Goal: Task Accomplishment & Management: Manage account settings

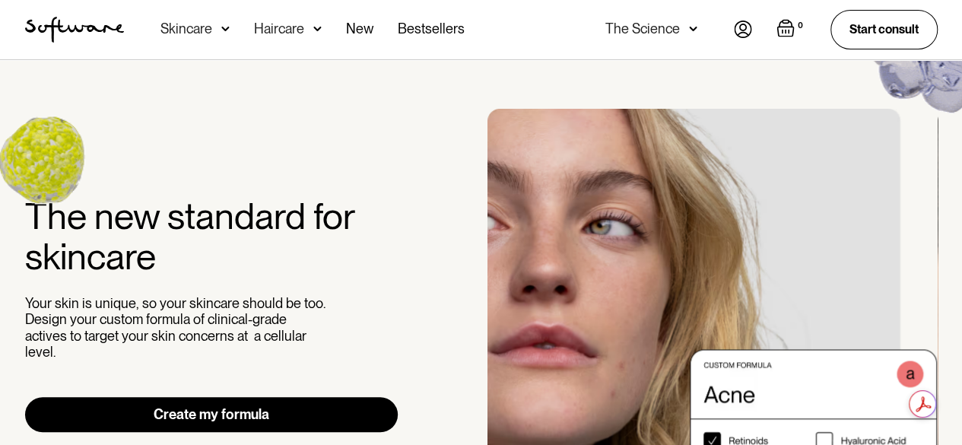
click at [243, 408] on link "Create my formula" at bounding box center [211, 414] width 373 height 35
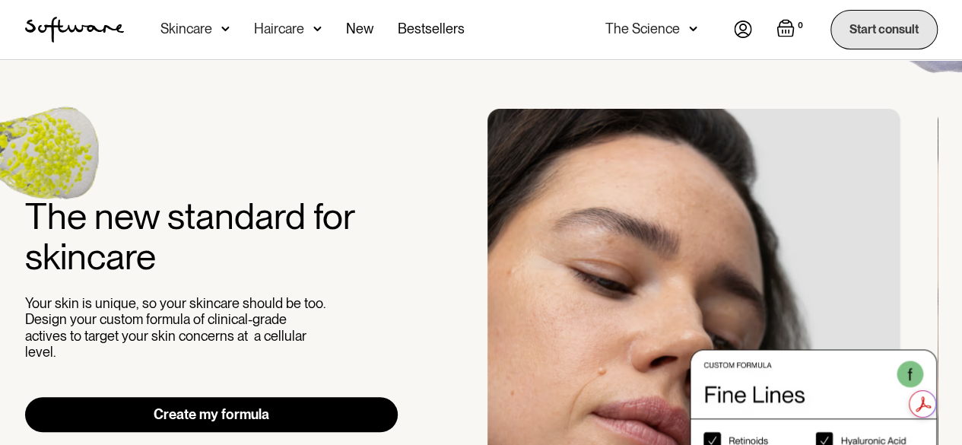
click at [862, 41] on link "Start consult" at bounding box center [883, 29] width 107 height 39
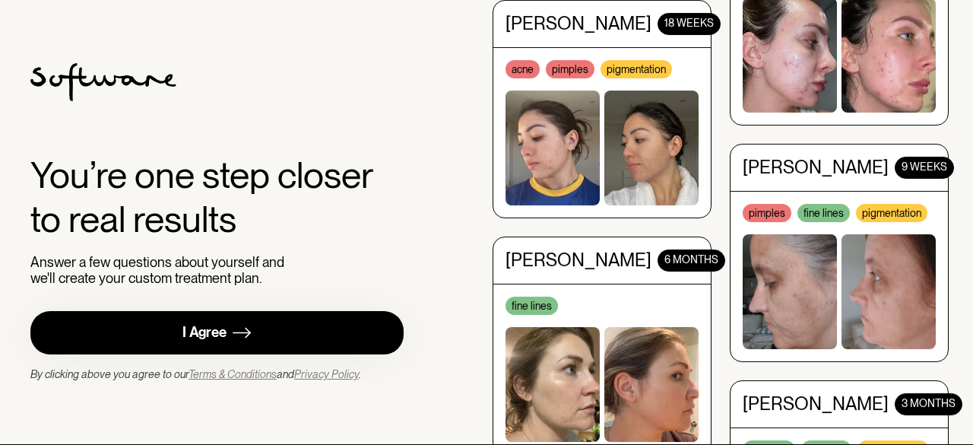
click at [199, 325] on div "I Agree" at bounding box center [204, 332] width 44 height 17
click at [972, 87] on div "You’re one step closer to real results Answer a few questions about yourself an…" at bounding box center [486, 222] width 973 height 445
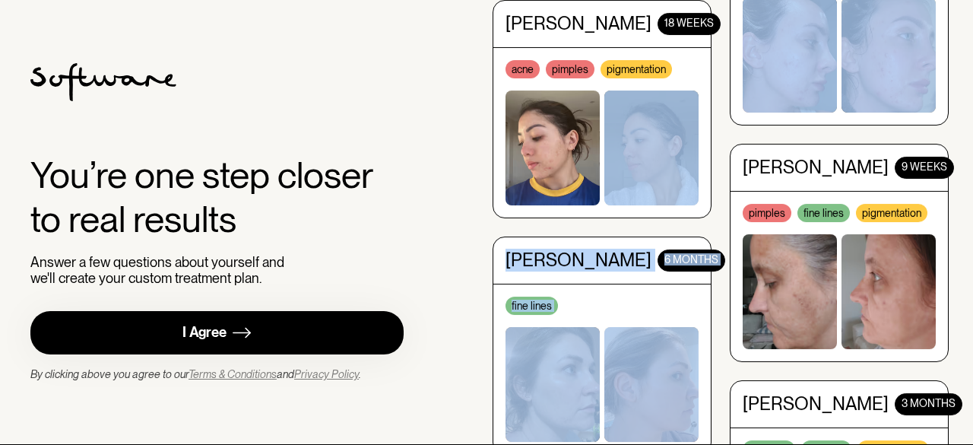
drag, startPoint x: 972, startPoint y: 87, endPoint x: 660, endPoint y: 136, distance: 316.3
click at [660, 136] on div "You’re one step closer to real results Answer a few questions about yourself an…" at bounding box center [486, 222] width 973 height 445
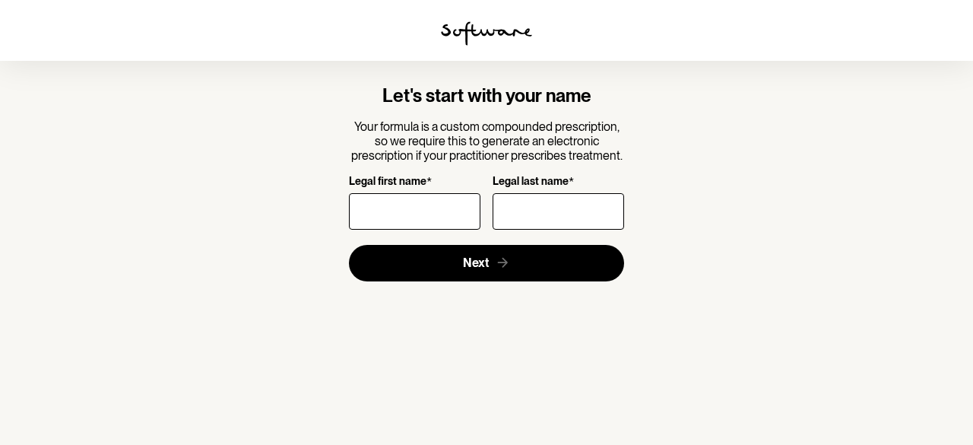
click at [357, 208] on input "Legal first name *" at bounding box center [415, 211] width 132 height 36
type input "Carolina"
click at [493, 192] on div at bounding box center [559, 211] width 132 height 43
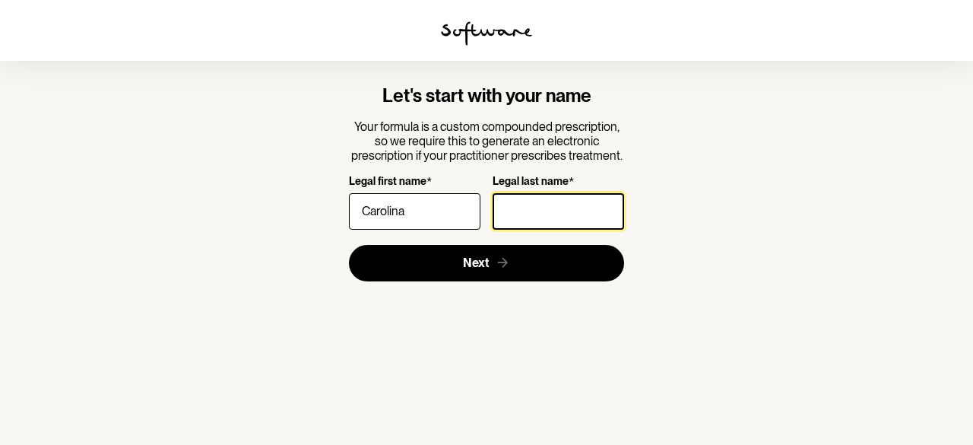
click at [507, 215] on input "Legal last name *" at bounding box center [559, 211] width 132 height 36
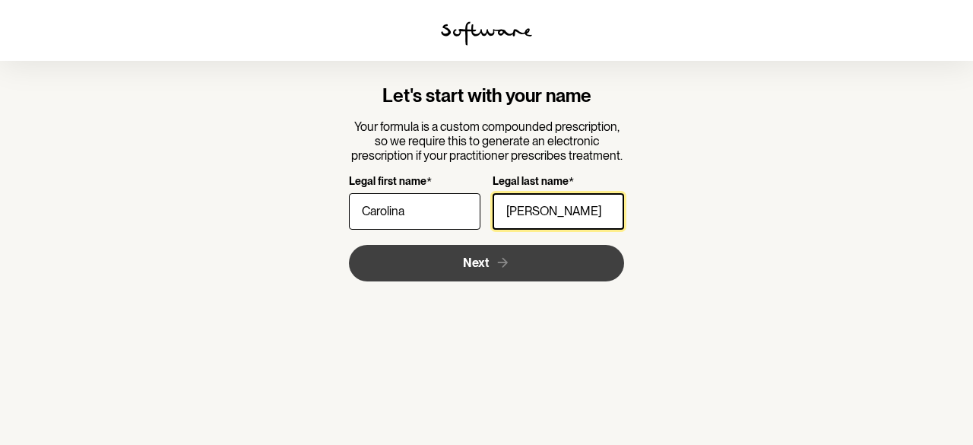
type input "Vidales"
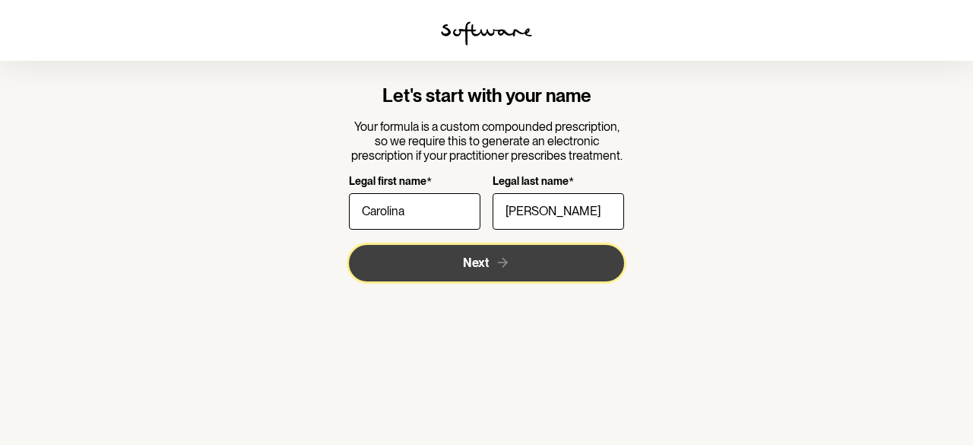
click at [495, 269] on icon "submit" at bounding box center [503, 263] width 16 height 16
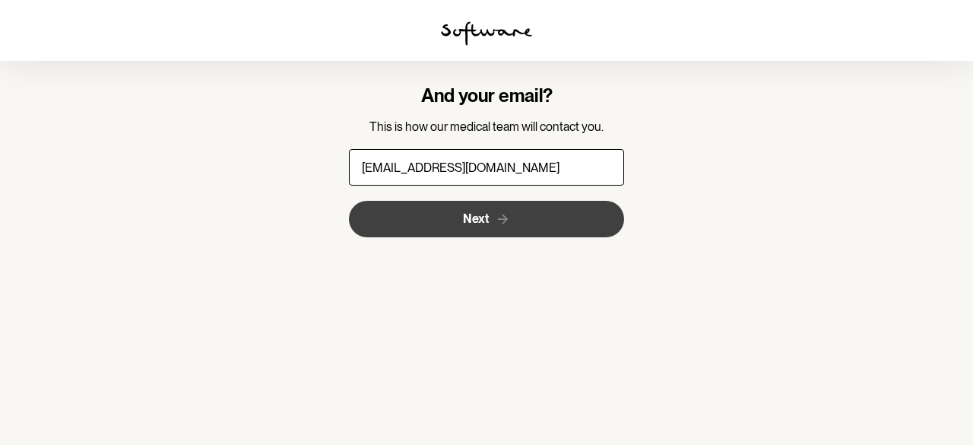
type input "24vcarolina@gmail.com"
click at [456, 220] on button "Next" at bounding box center [487, 219] width 276 height 36
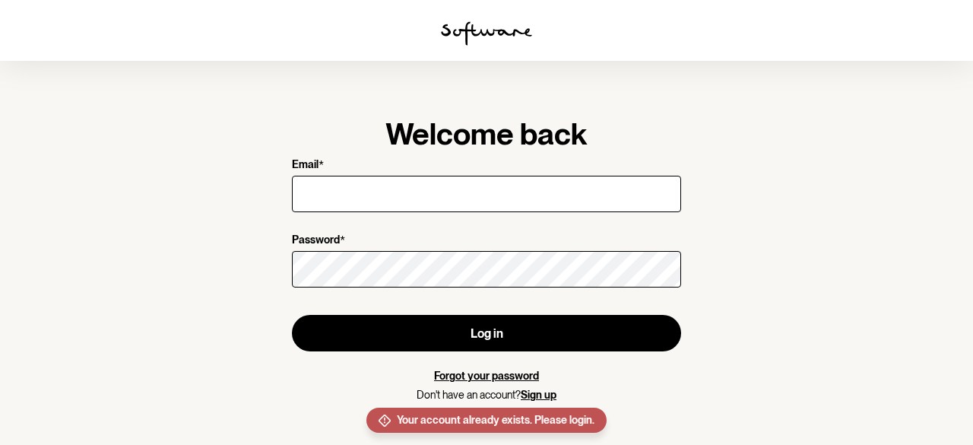
click at [452, 205] on input "Email *" at bounding box center [486, 194] width 389 height 36
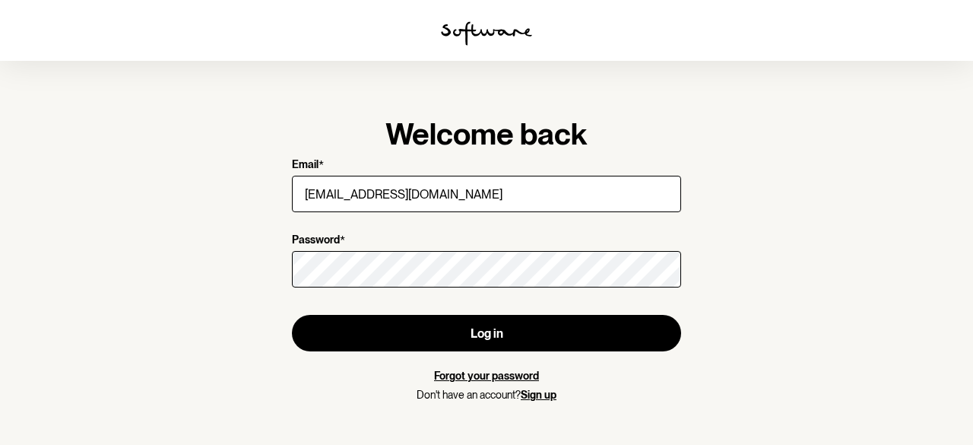
type input "[EMAIL_ADDRESS][DOMAIN_NAME]"
click at [435, 353] on form "Email * 24vcarolina@gmail.com Password * Log in Forgot your password Don't have…" at bounding box center [486, 279] width 389 height 243
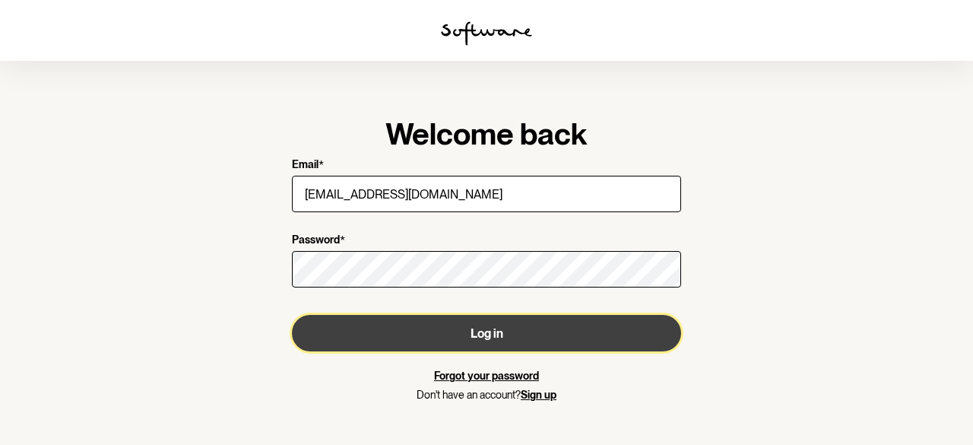
click at [436, 344] on button "Log in" at bounding box center [486, 333] width 389 height 36
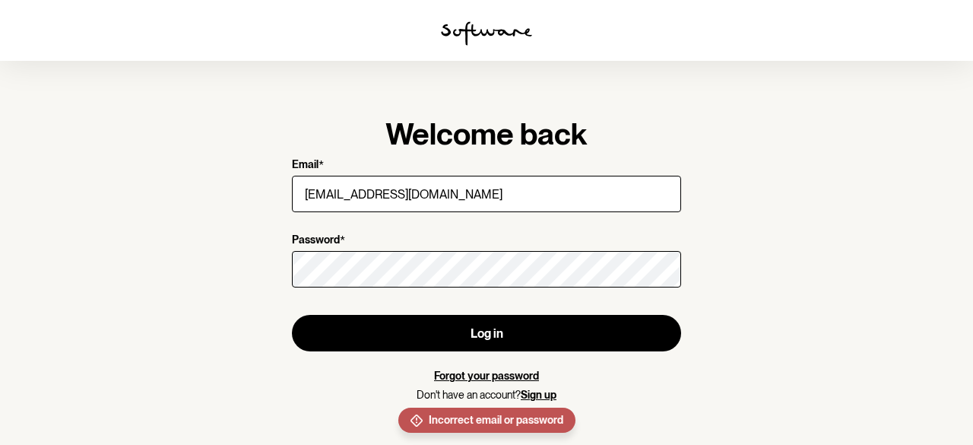
click at [960, 233] on section "Welcome back Email * 24vcarolina@gmail.com Password * Log in Forgot your passwo…" at bounding box center [486, 222] width 973 height 445
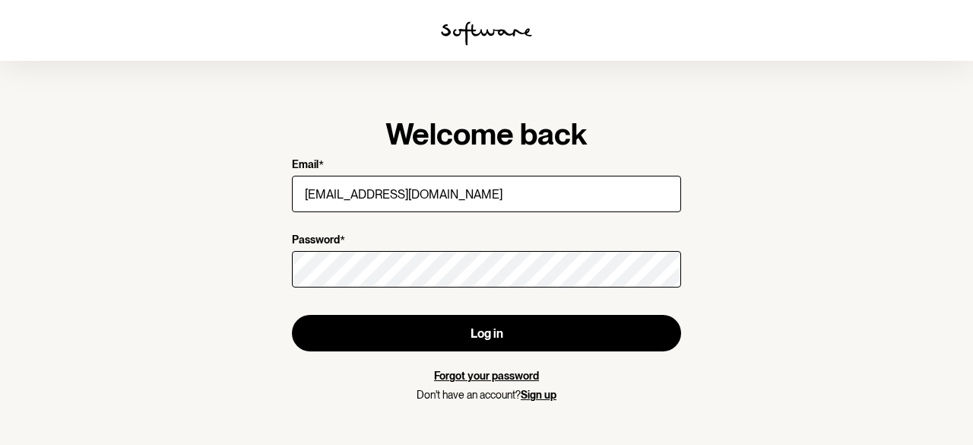
click at [544, 399] on link "Sign up" at bounding box center [539, 395] width 36 height 12
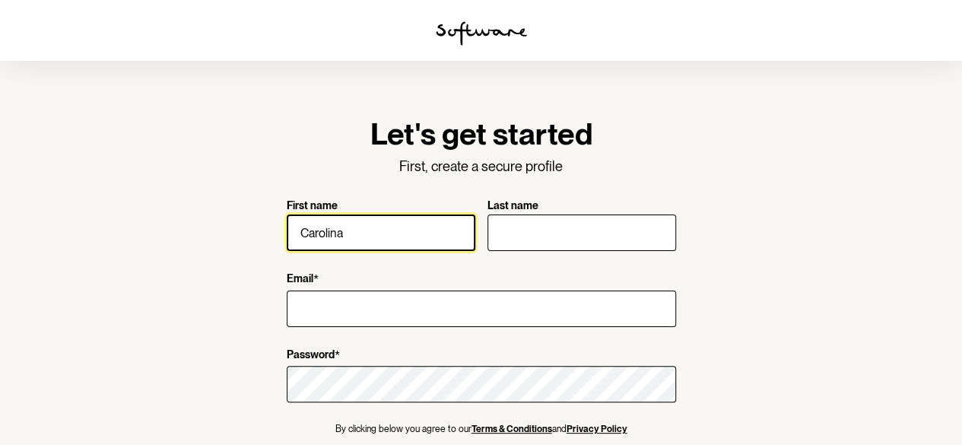
type input "Carolina"
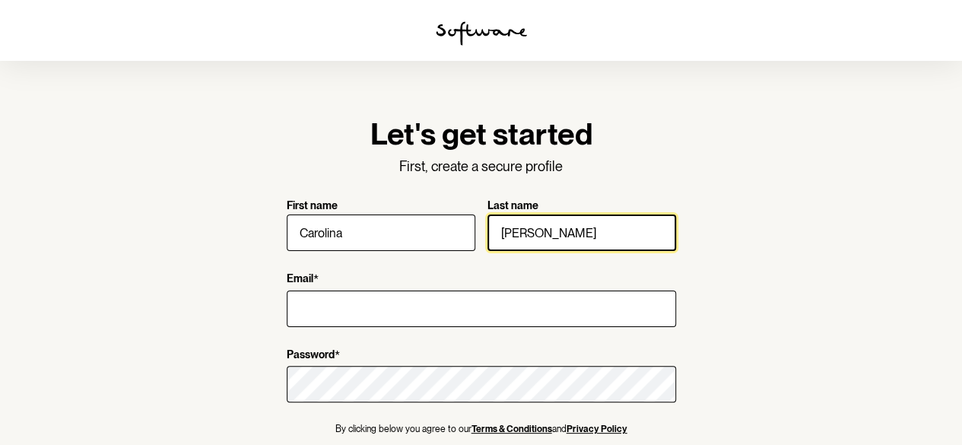
type input "Vidales"
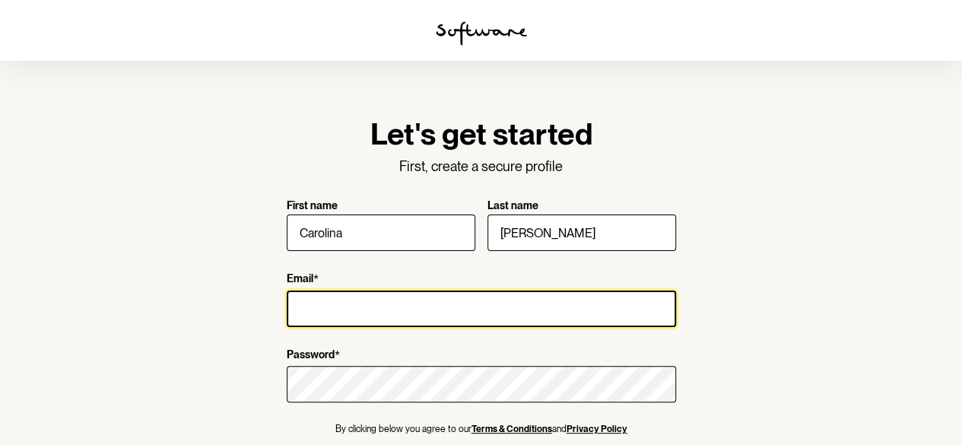
click at [362, 309] on input "Email *" at bounding box center [481, 308] width 389 height 36
type input "24vcarolina@gmail.com"
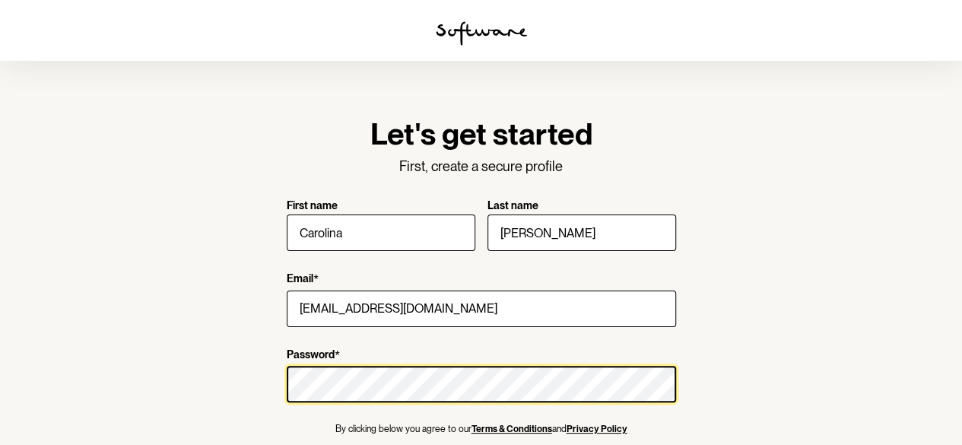
scroll to position [96, 0]
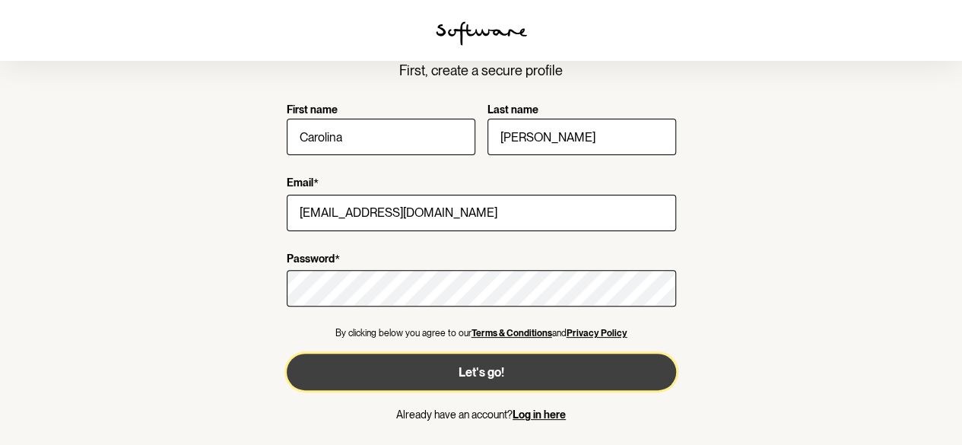
click at [506, 369] on button "Let's go!" at bounding box center [481, 372] width 389 height 36
click at [593, 370] on button "Let's go!" at bounding box center [481, 372] width 389 height 36
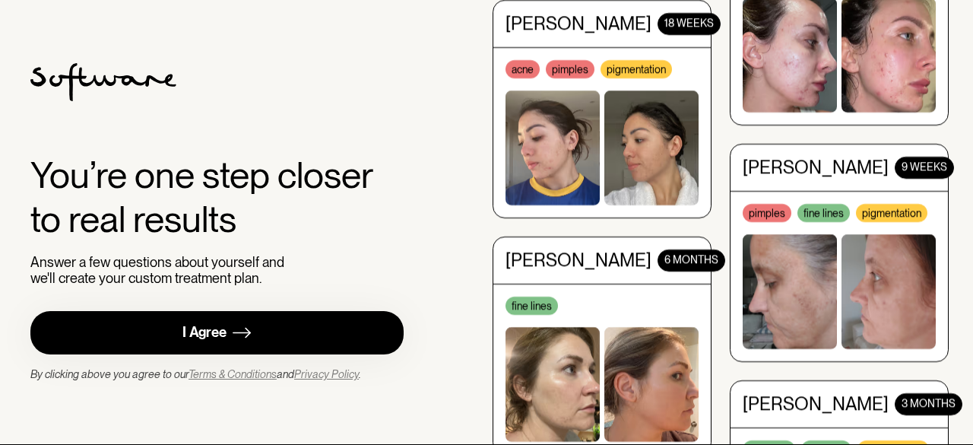
click at [972, 300] on div "You’re one step closer to real results Answer a few questions about yourself an…" at bounding box center [486, 222] width 973 height 445
click at [315, 332] on link "I Agree" at bounding box center [216, 332] width 373 height 43
click at [268, 325] on link "I Agree" at bounding box center [216, 332] width 373 height 43
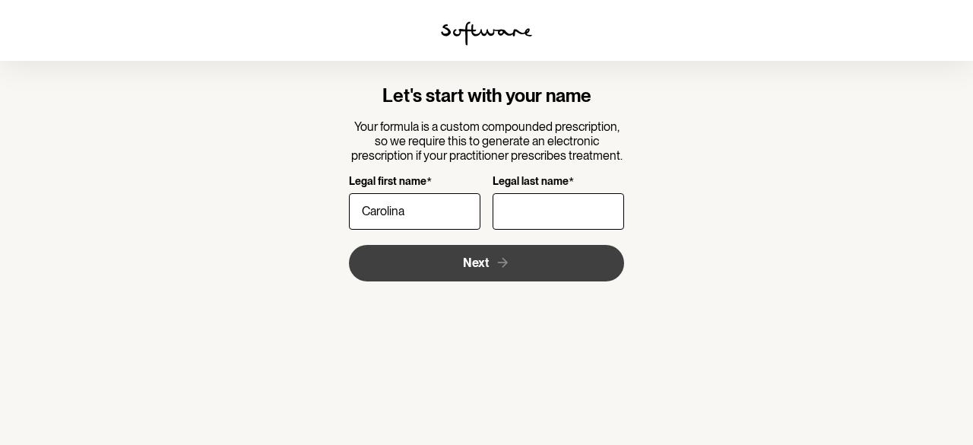
type input "Carolina"
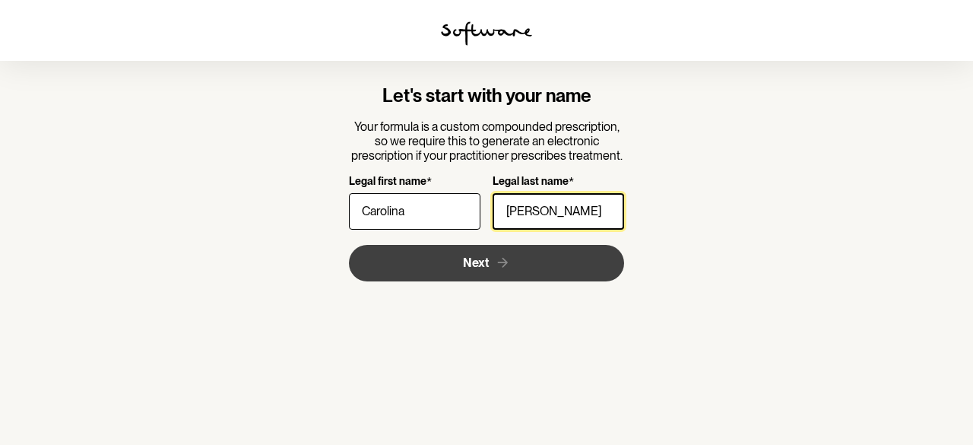
type input "Vidales"
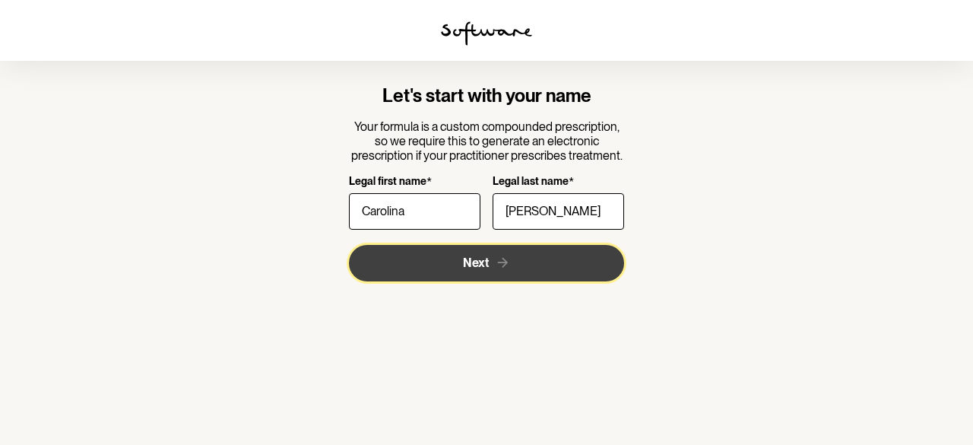
click at [451, 249] on button "Next" at bounding box center [487, 263] width 276 height 36
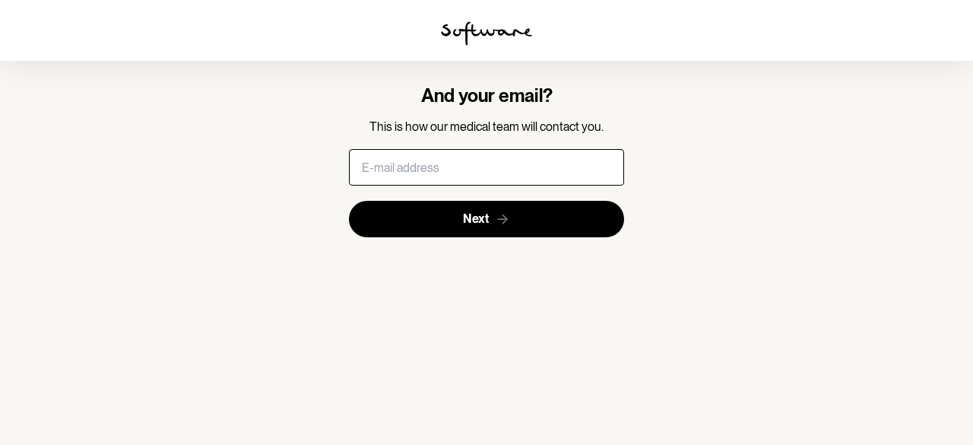
click at [491, 167] on input "text" at bounding box center [487, 167] width 276 height 36
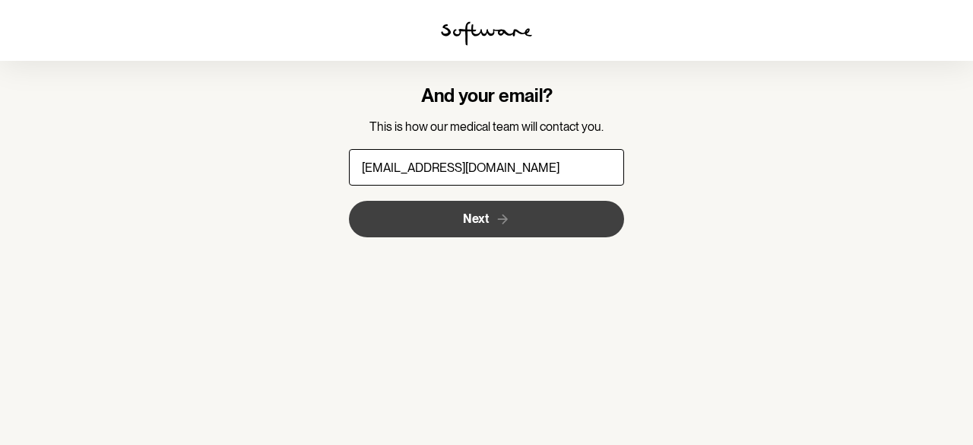
type input "24vcarolina@gmail.com"
click at [464, 206] on button "Next" at bounding box center [487, 219] width 276 height 36
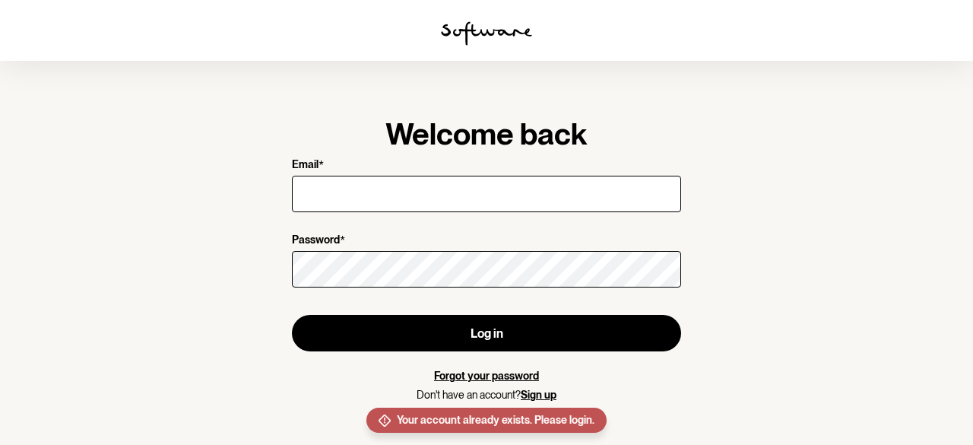
click at [469, 197] on input "Email *" at bounding box center [486, 194] width 389 height 36
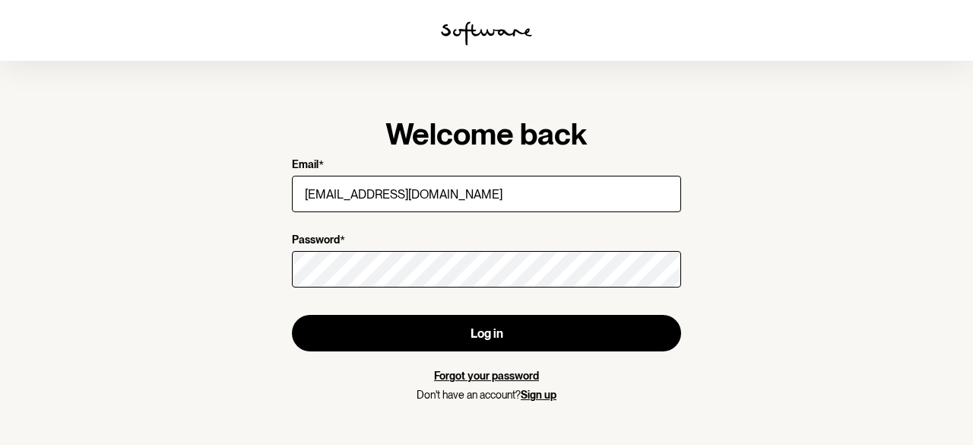
type input "24vcarolina@gmail.com"
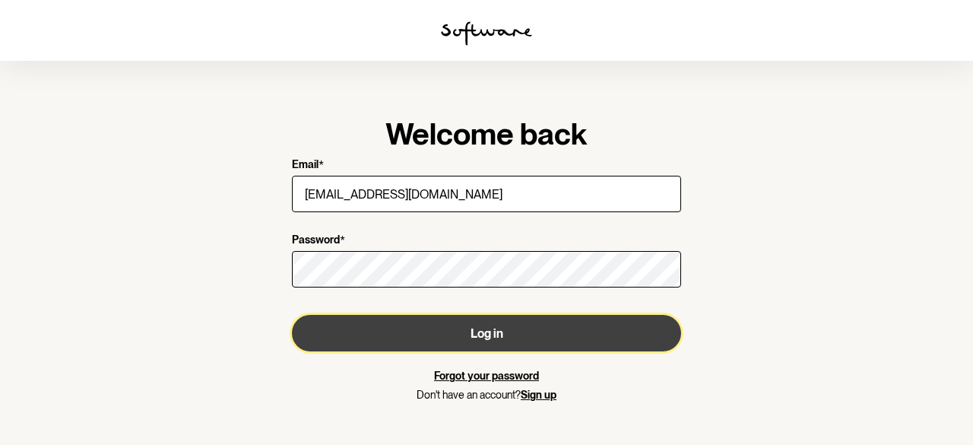
click at [463, 325] on button "Log in" at bounding box center [486, 333] width 389 height 36
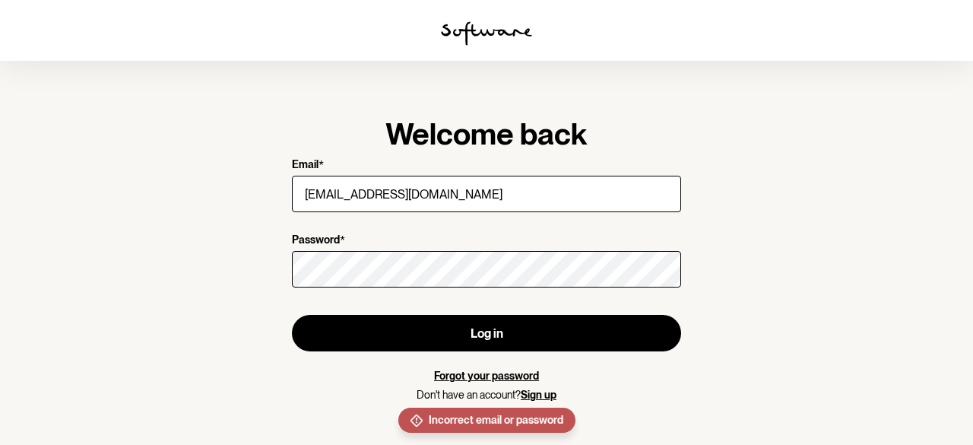
click at [516, 370] on link "Forgot your password" at bounding box center [486, 376] width 105 height 12
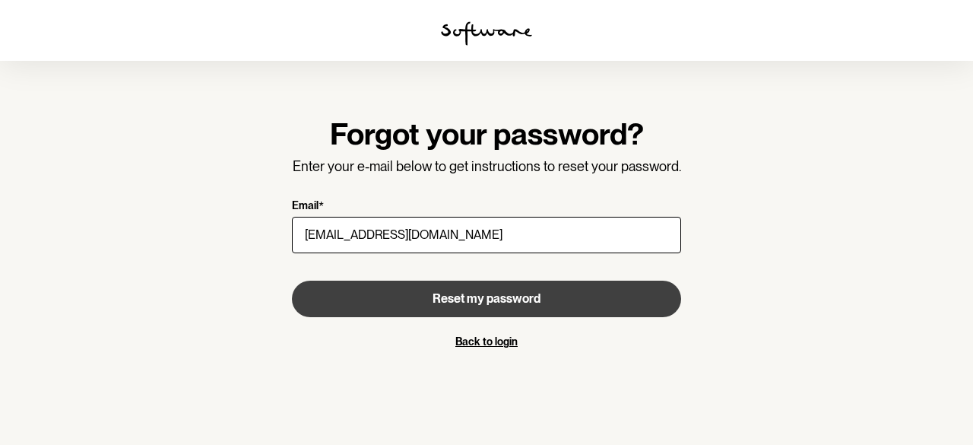
type input "24vcarolina@gmail.com"
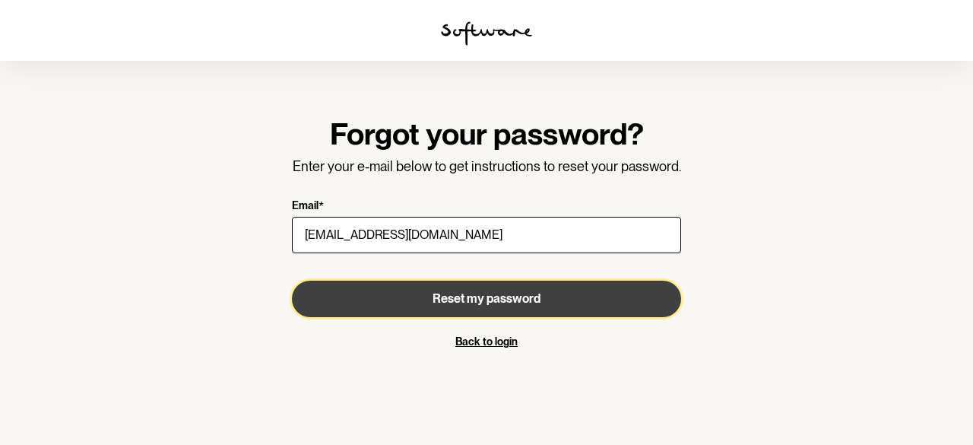
click at [462, 302] on span "Reset my password" at bounding box center [487, 298] width 108 height 14
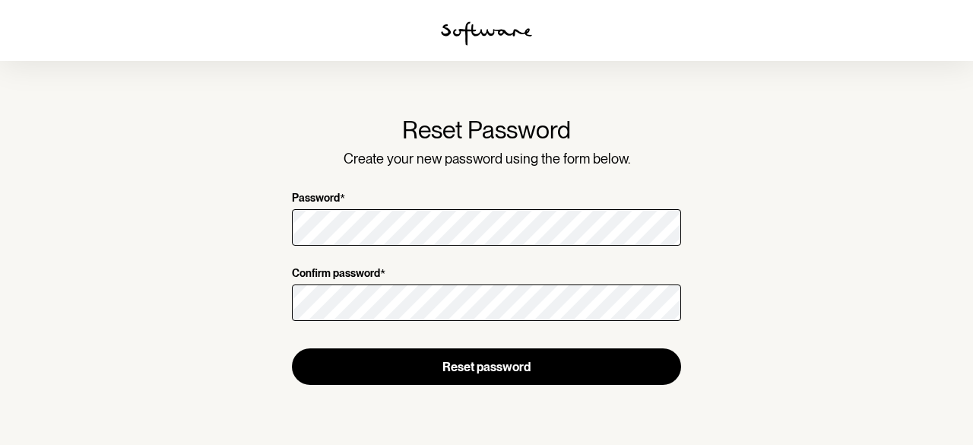
click at [479, 258] on form "Reset Password Create your new password using the form below. Password * Confir…" at bounding box center [486, 250] width 389 height 269
click at [489, 232] on form "Reset Password Create your new password using the form below. Password * Confir…" at bounding box center [486, 250] width 389 height 269
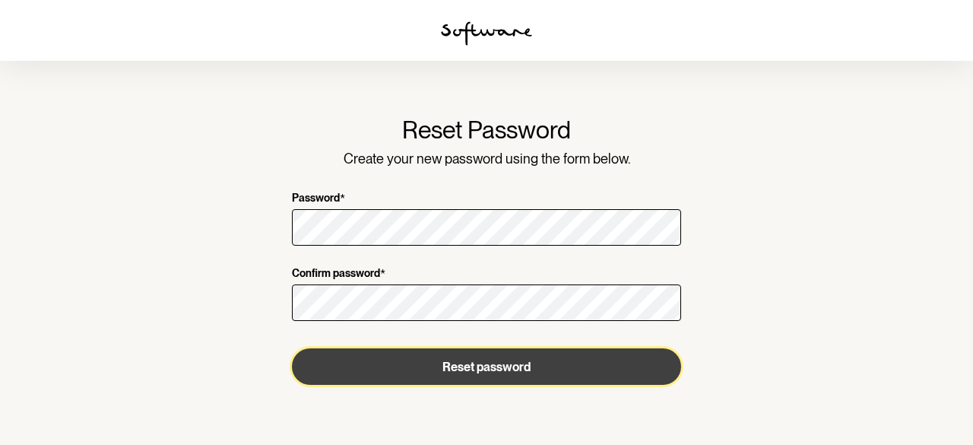
click at [472, 361] on button "Reset password" at bounding box center [486, 366] width 389 height 36
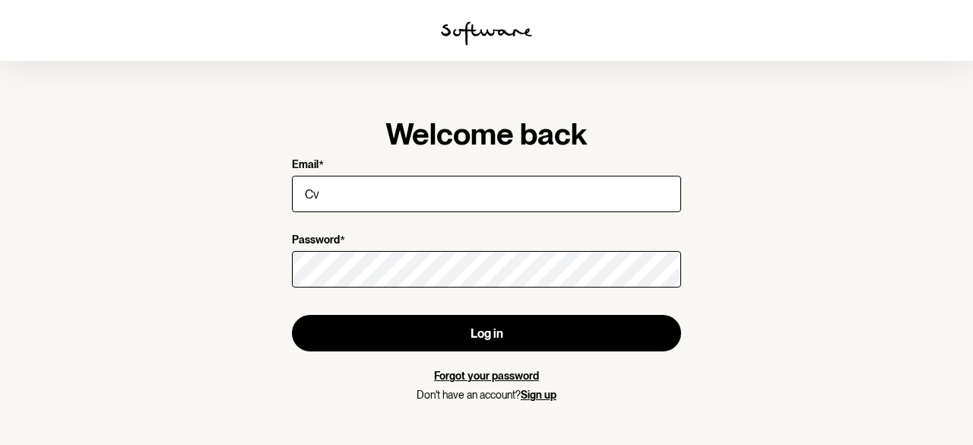
type input "C"
type input "[EMAIL_ADDRESS][DOMAIN_NAME]"
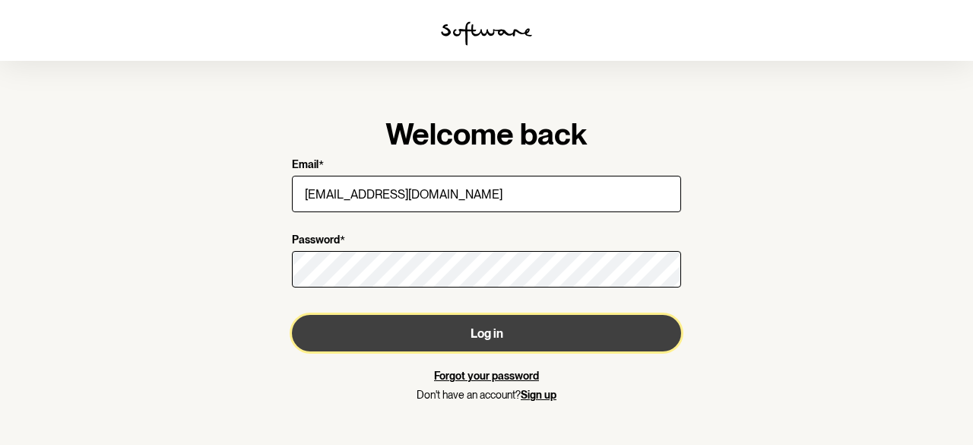
click at [463, 333] on button "Log in" at bounding box center [486, 333] width 389 height 36
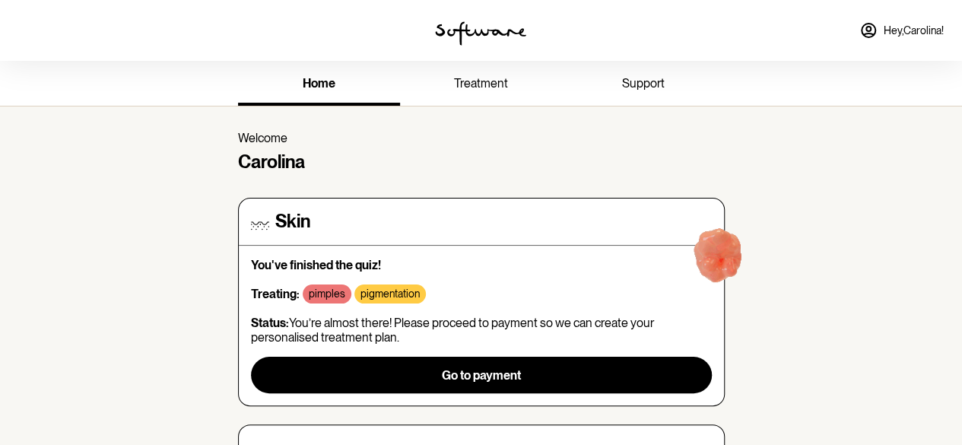
click at [886, 33] on span "Hey, [GEOGRAPHIC_DATA] !" at bounding box center [914, 30] width 60 height 13
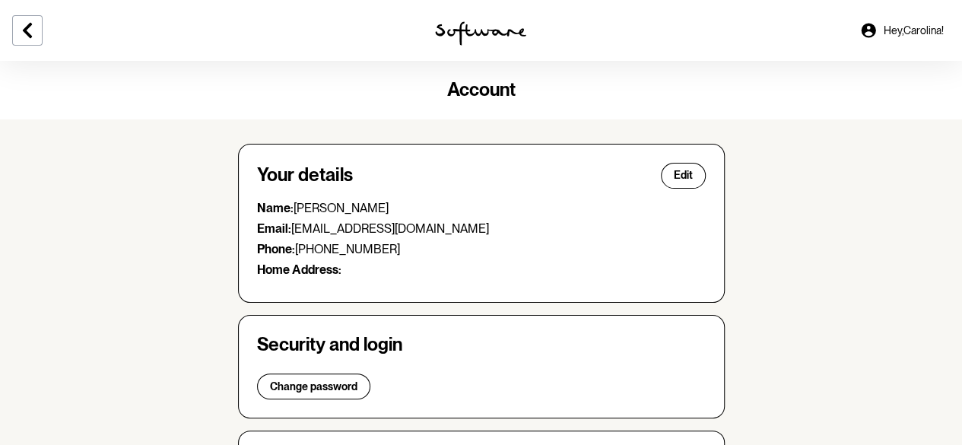
click at [12, 12] on div at bounding box center [160, 30] width 321 height 61
click at [24, 26] on icon at bounding box center [27, 30] width 18 height 18
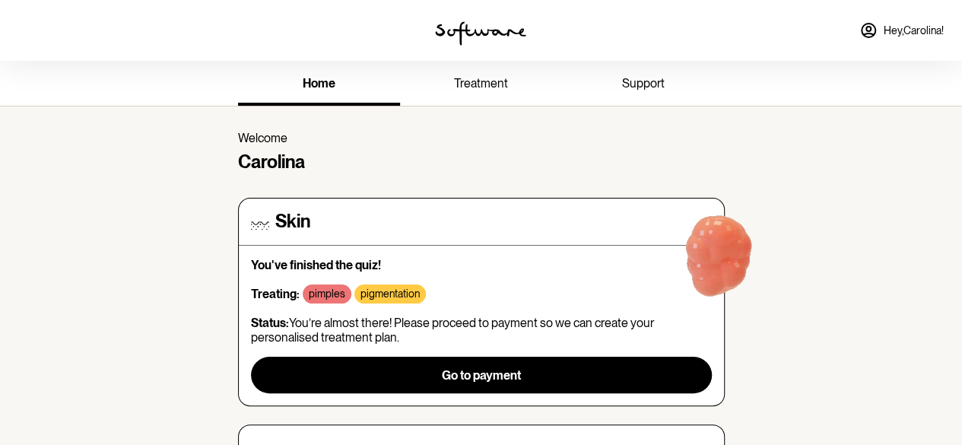
click at [465, 66] on link "treatment" at bounding box center [481, 85] width 162 height 42
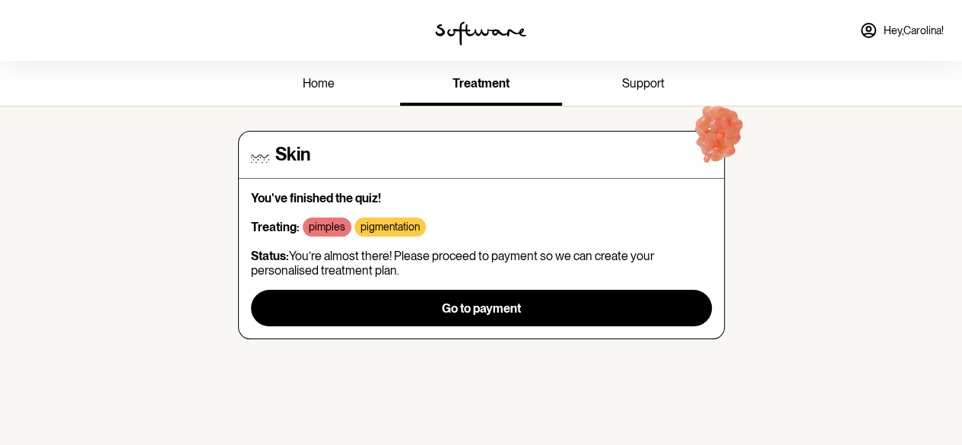
click at [611, 86] on link "support" at bounding box center [643, 85] width 162 height 42
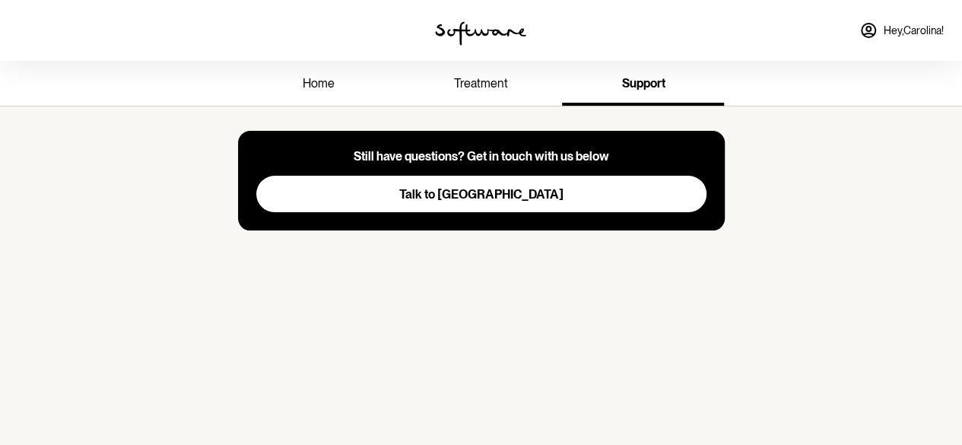
click at [319, 78] on span "home" at bounding box center [319, 83] width 32 height 14
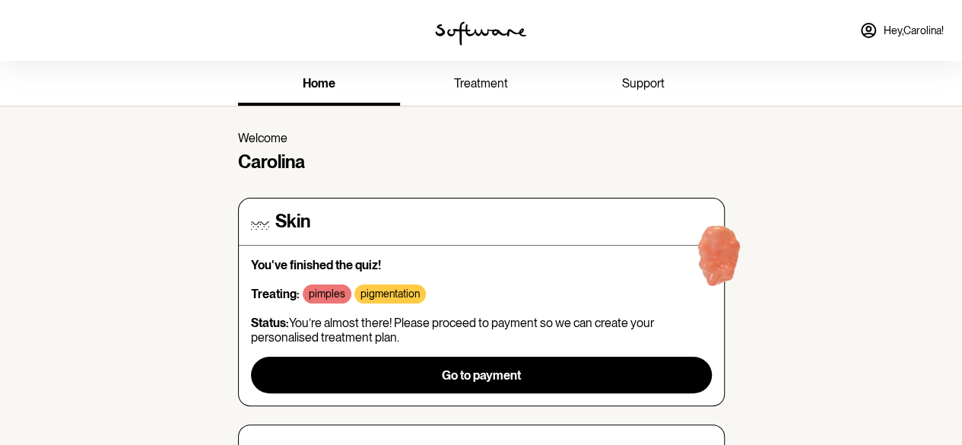
click at [907, 28] on span "Hey, [GEOGRAPHIC_DATA] !" at bounding box center [914, 30] width 60 height 13
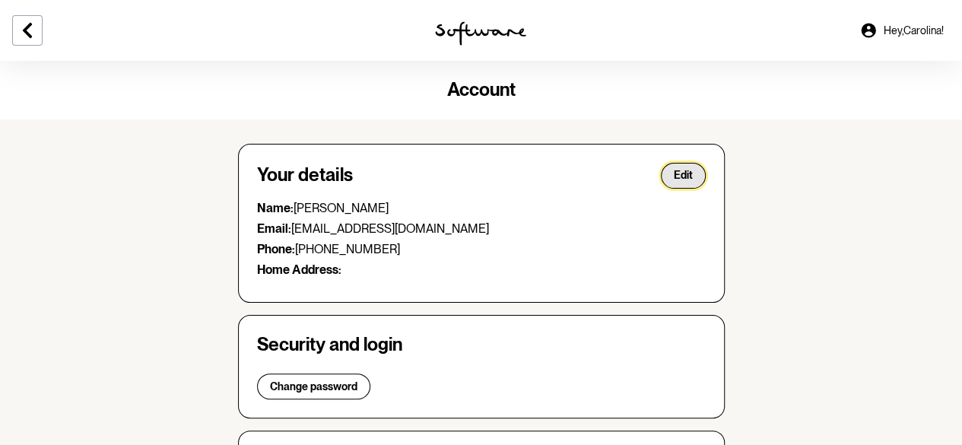
click at [696, 163] on button "Edit" at bounding box center [683, 176] width 45 height 26
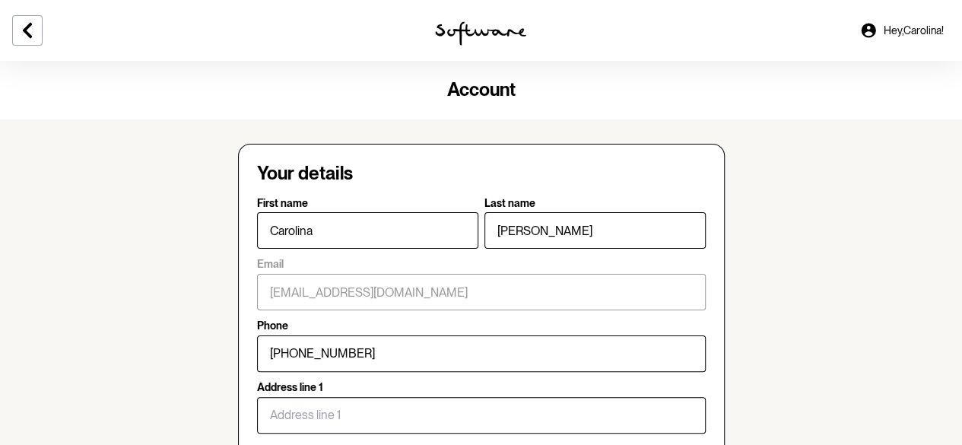
click at [897, 21] on link "Hey, [GEOGRAPHIC_DATA] !" at bounding box center [901, 30] width 103 height 36
click at [871, 32] on icon at bounding box center [868, 30] width 14 height 14
click at [46, 29] on div at bounding box center [160, 30] width 321 height 61
click at [38, 31] on button at bounding box center [27, 30] width 30 height 30
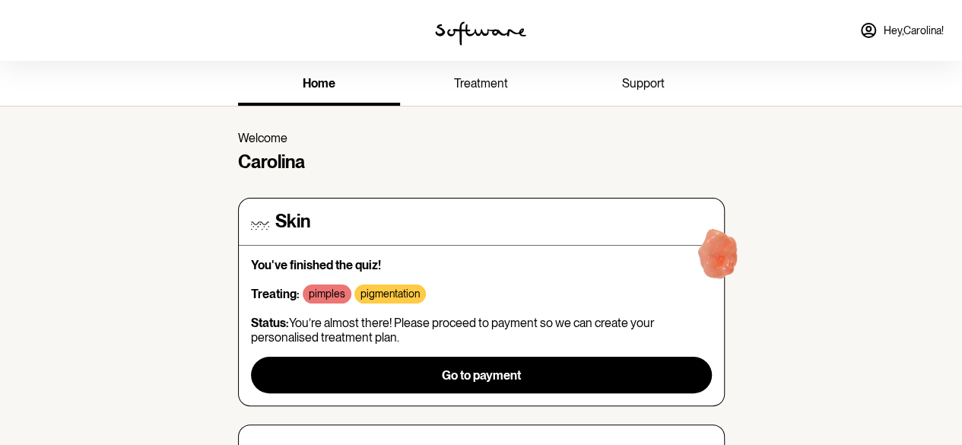
click at [873, 30] on icon at bounding box center [868, 31] width 14 height 14
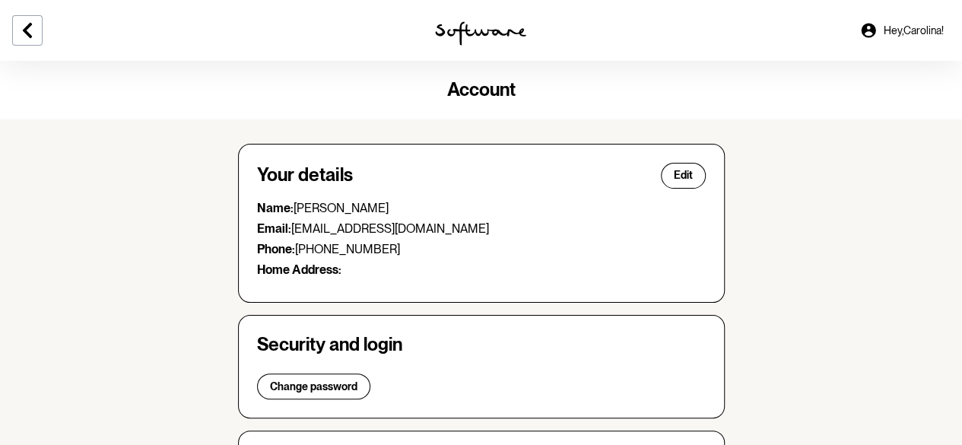
click at [915, 30] on span "Hey, [GEOGRAPHIC_DATA] !" at bounding box center [914, 30] width 60 height 13
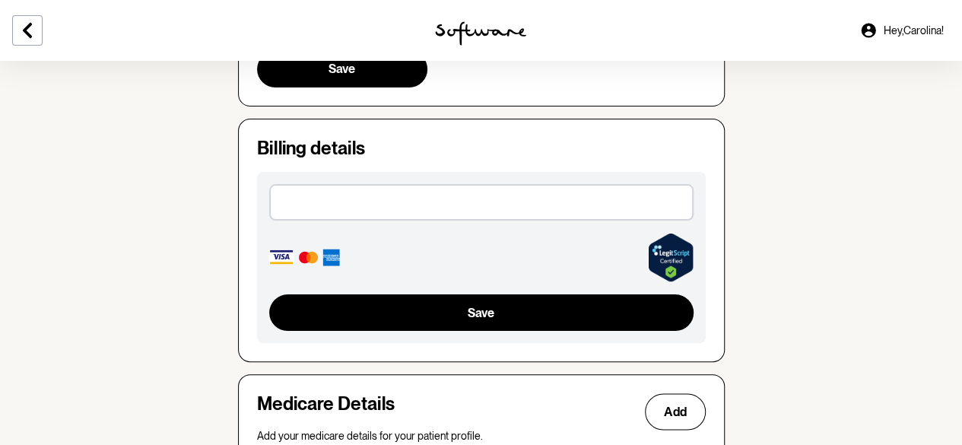
scroll to position [934, 0]
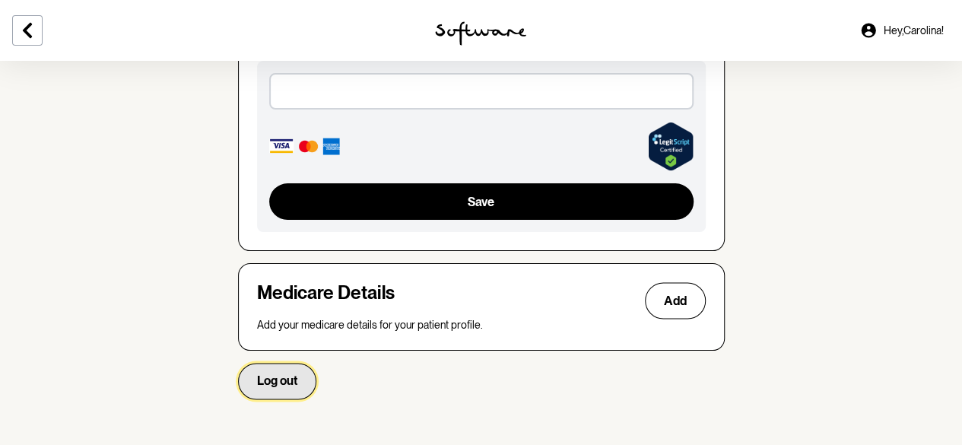
click at [262, 374] on span "Log out" at bounding box center [277, 380] width 40 height 14
